Goal: Use online tool/utility

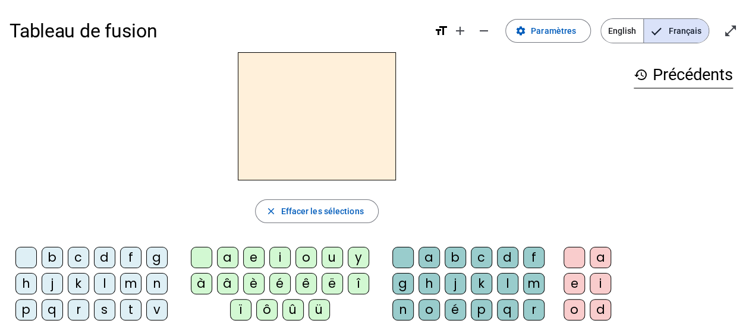
click at [532, 286] on div "m" at bounding box center [533, 283] width 21 height 21
click at [425, 252] on div "a" at bounding box center [428, 257] width 21 height 21
click at [334, 147] on h2 "a" at bounding box center [317, 116] width 158 height 128
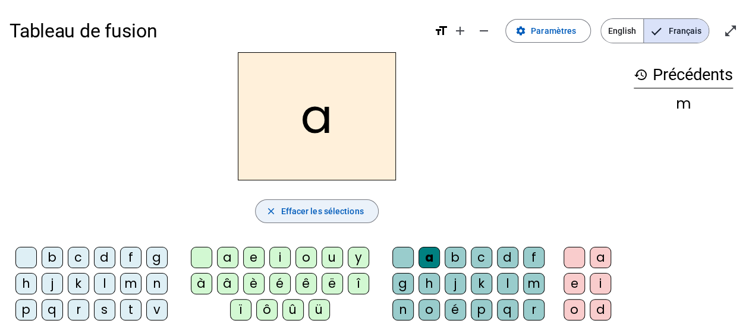
click at [330, 214] on span "Effacer les sélections" at bounding box center [321, 211] width 83 height 14
click at [132, 288] on div "m" at bounding box center [130, 283] width 21 height 21
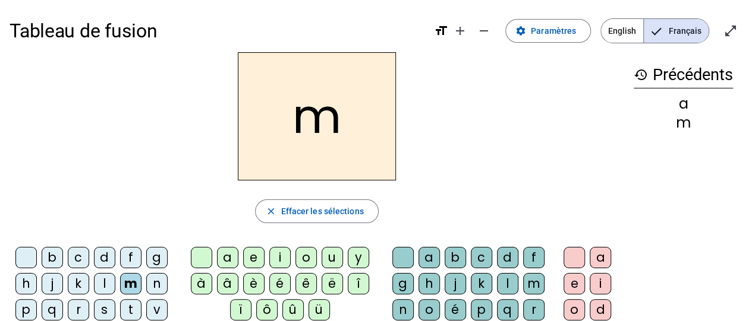
click at [235, 263] on div "a" at bounding box center [227, 257] width 21 height 21
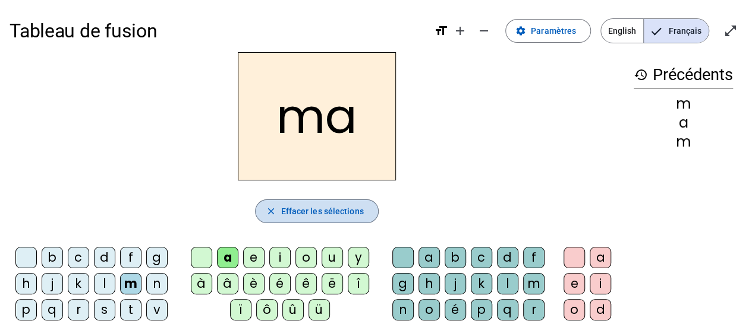
click at [301, 215] on span "Effacer les sélections" at bounding box center [321, 211] width 83 height 14
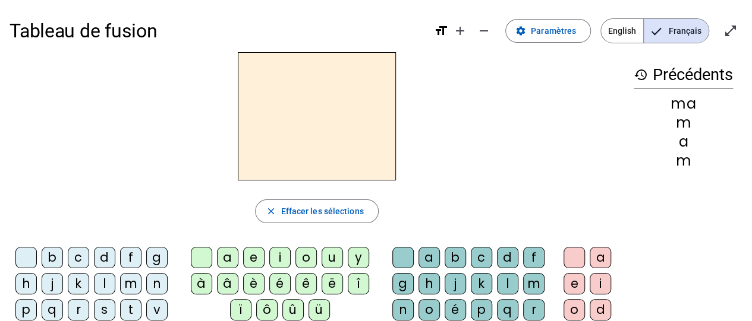
click at [411, 203] on div "close Effacer les sélections" at bounding box center [317, 212] width 614 height 24
click at [103, 285] on div "l" at bounding box center [104, 283] width 21 height 21
click at [232, 260] on div "a" at bounding box center [227, 257] width 21 height 21
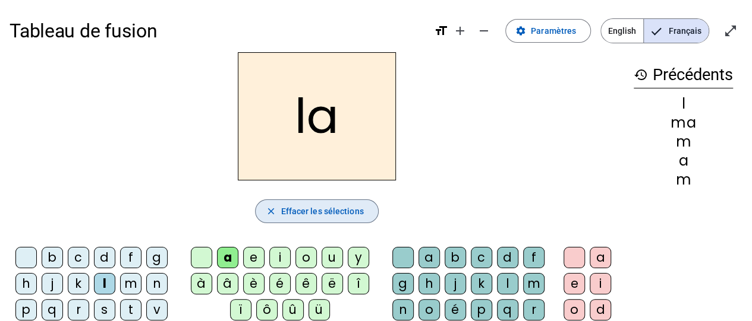
click at [329, 214] on span "Effacer les sélections" at bounding box center [321, 211] width 83 height 14
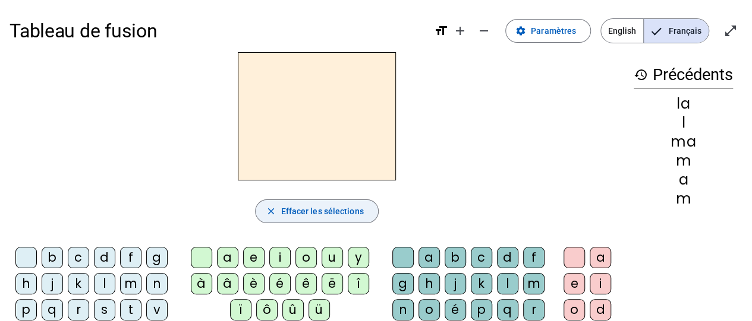
click at [641, 79] on mat-icon "history" at bounding box center [640, 75] width 14 height 14
